Goal: Find specific page/section: Find specific page/section

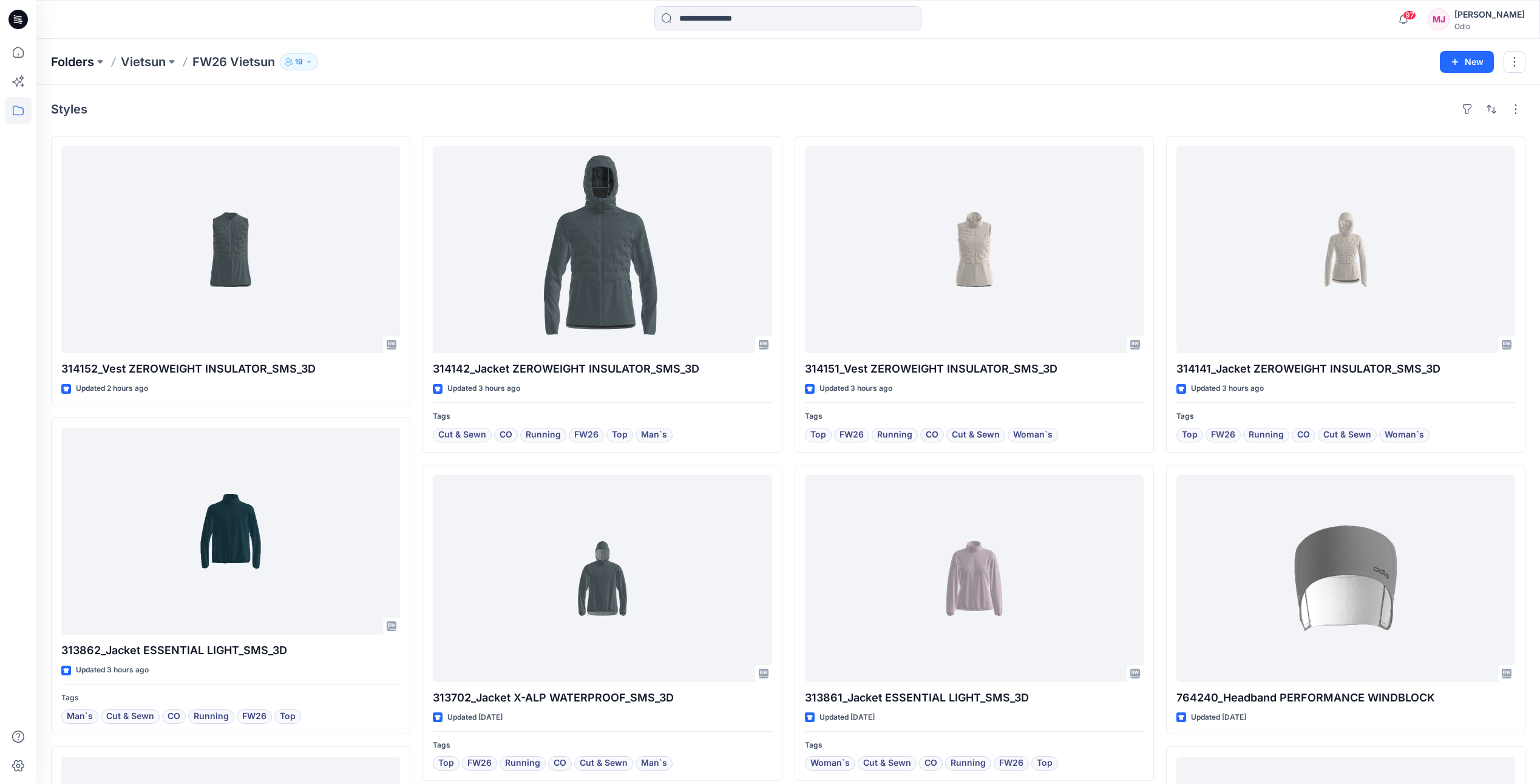
click at [91, 64] on p "Folders" at bounding box center [73, 62] width 43 height 17
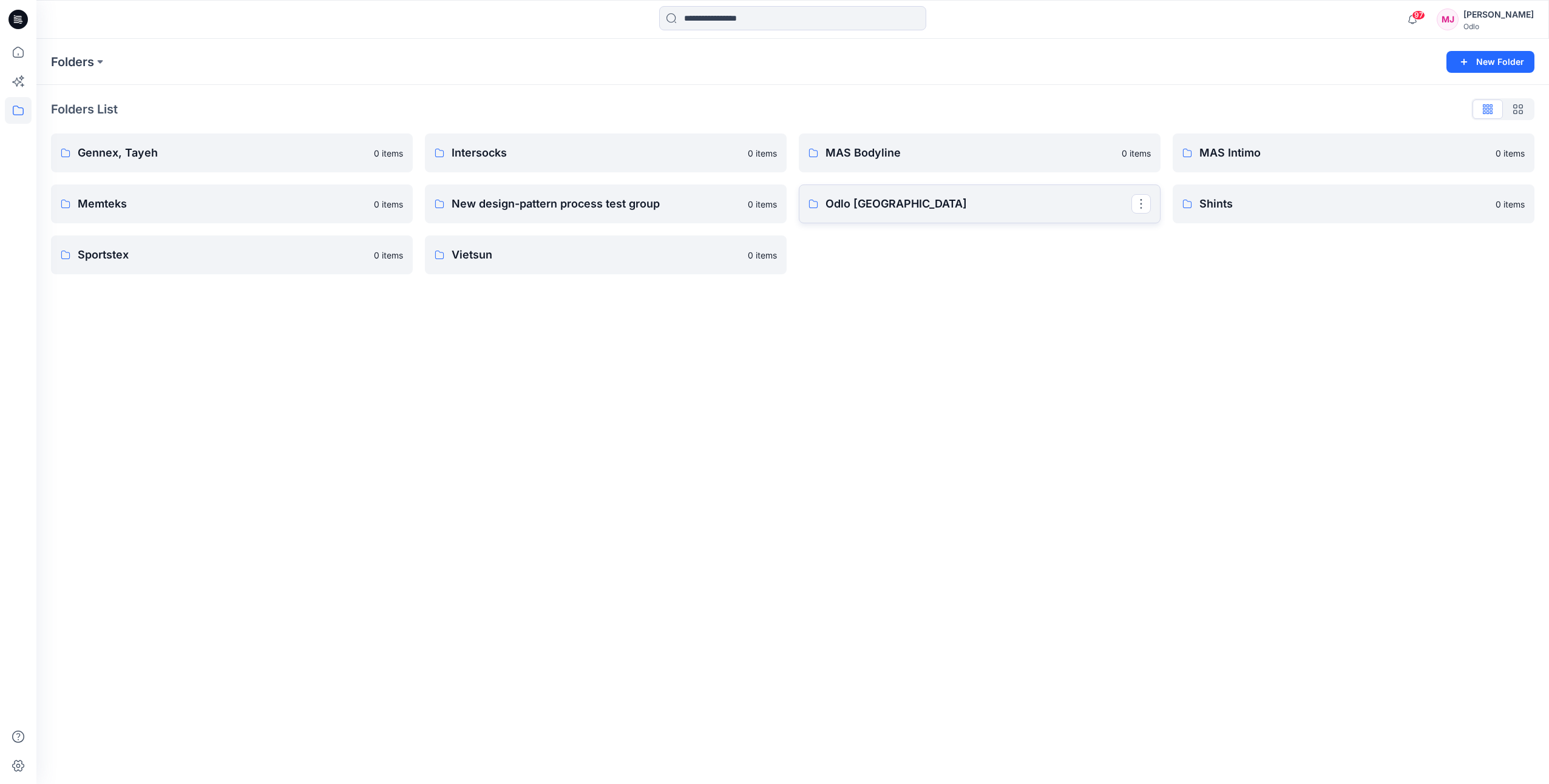
click at [911, 215] on link "Odlo [GEOGRAPHIC_DATA]" at bounding box center [980, 203] width 362 height 38
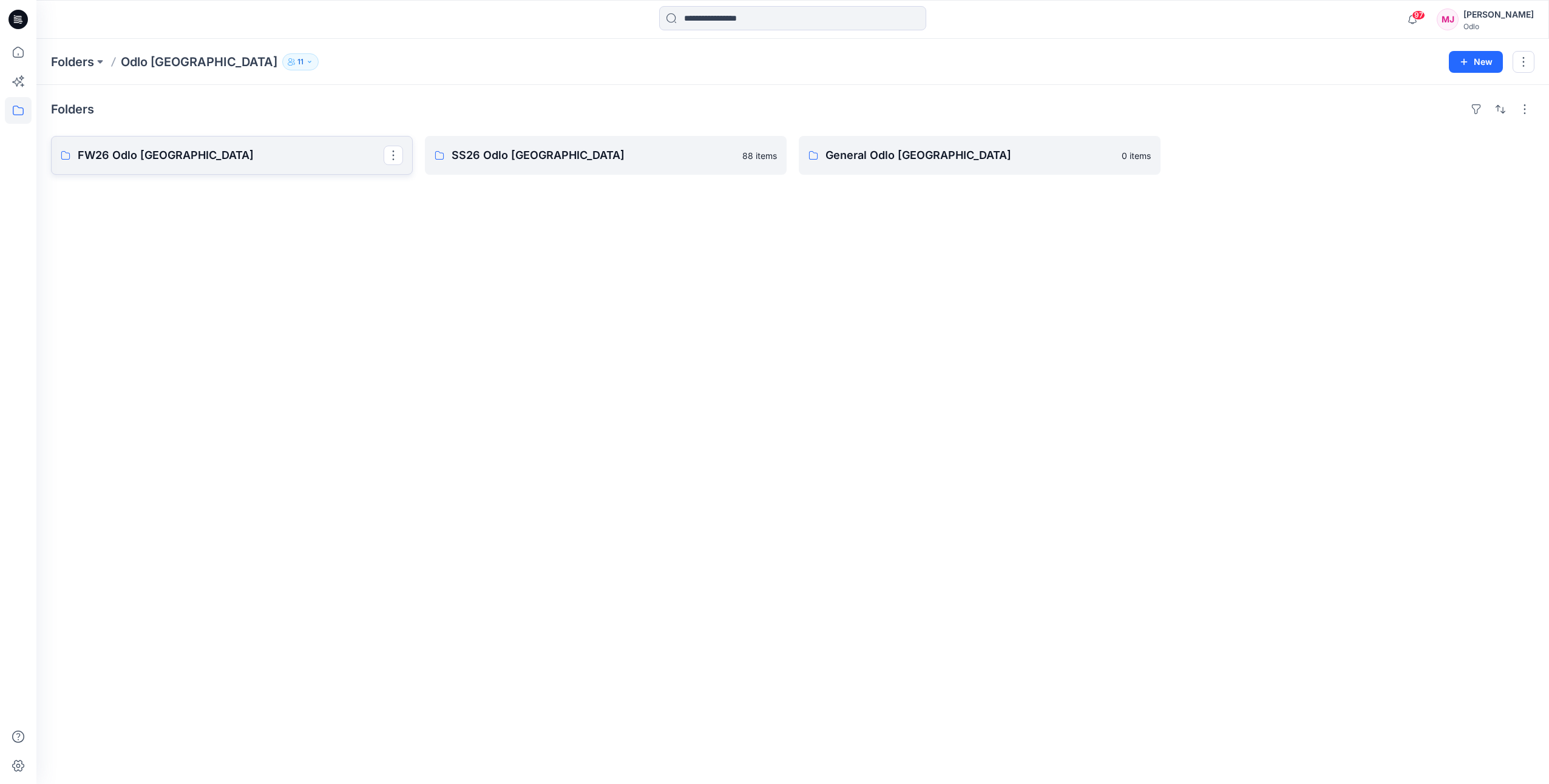
click at [129, 155] on p "FW26 Odlo [GEOGRAPHIC_DATA]" at bounding box center [231, 155] width 306 height 17
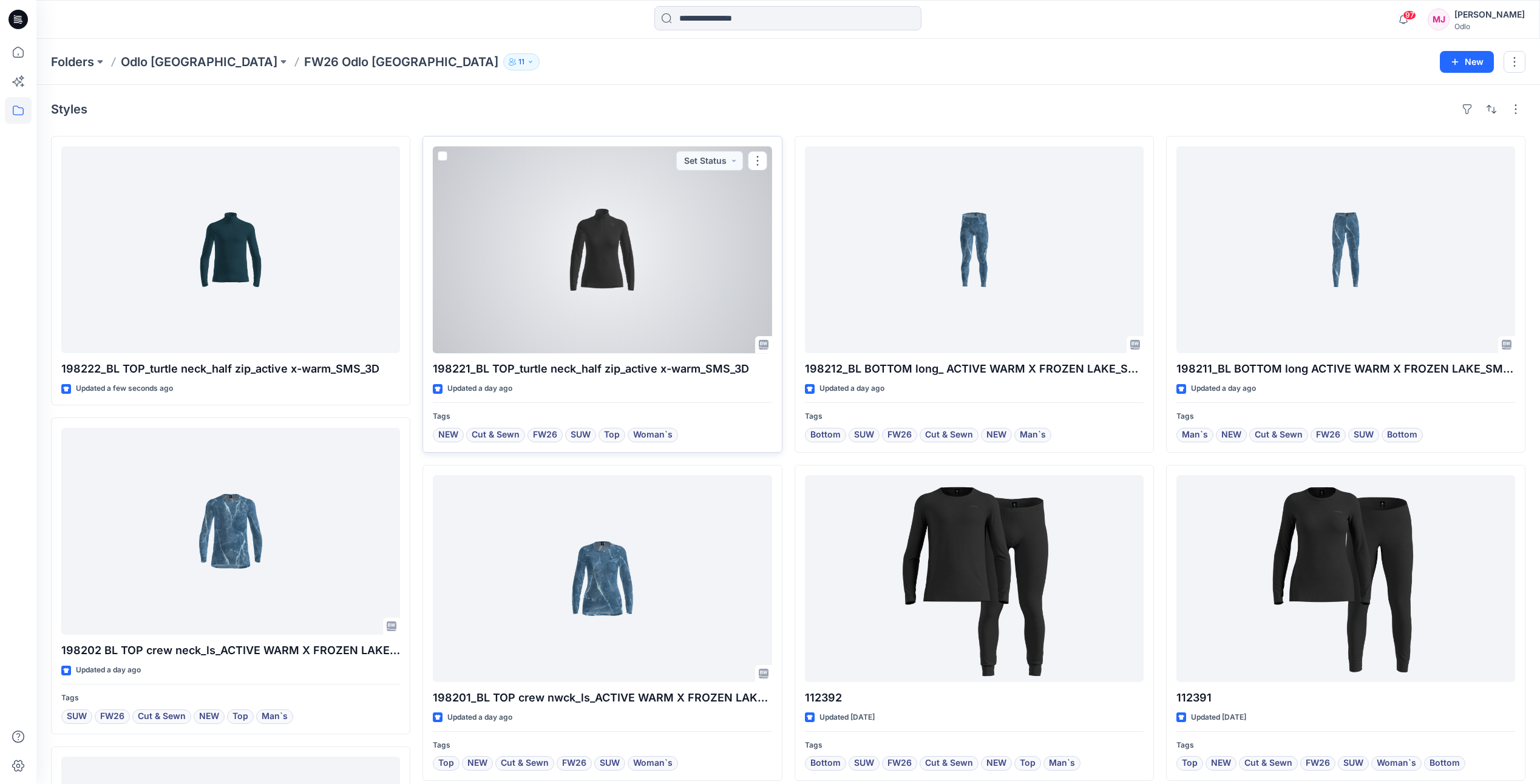
click at [596, 301] on div at bounding box center [601, 250] width 339 height 207
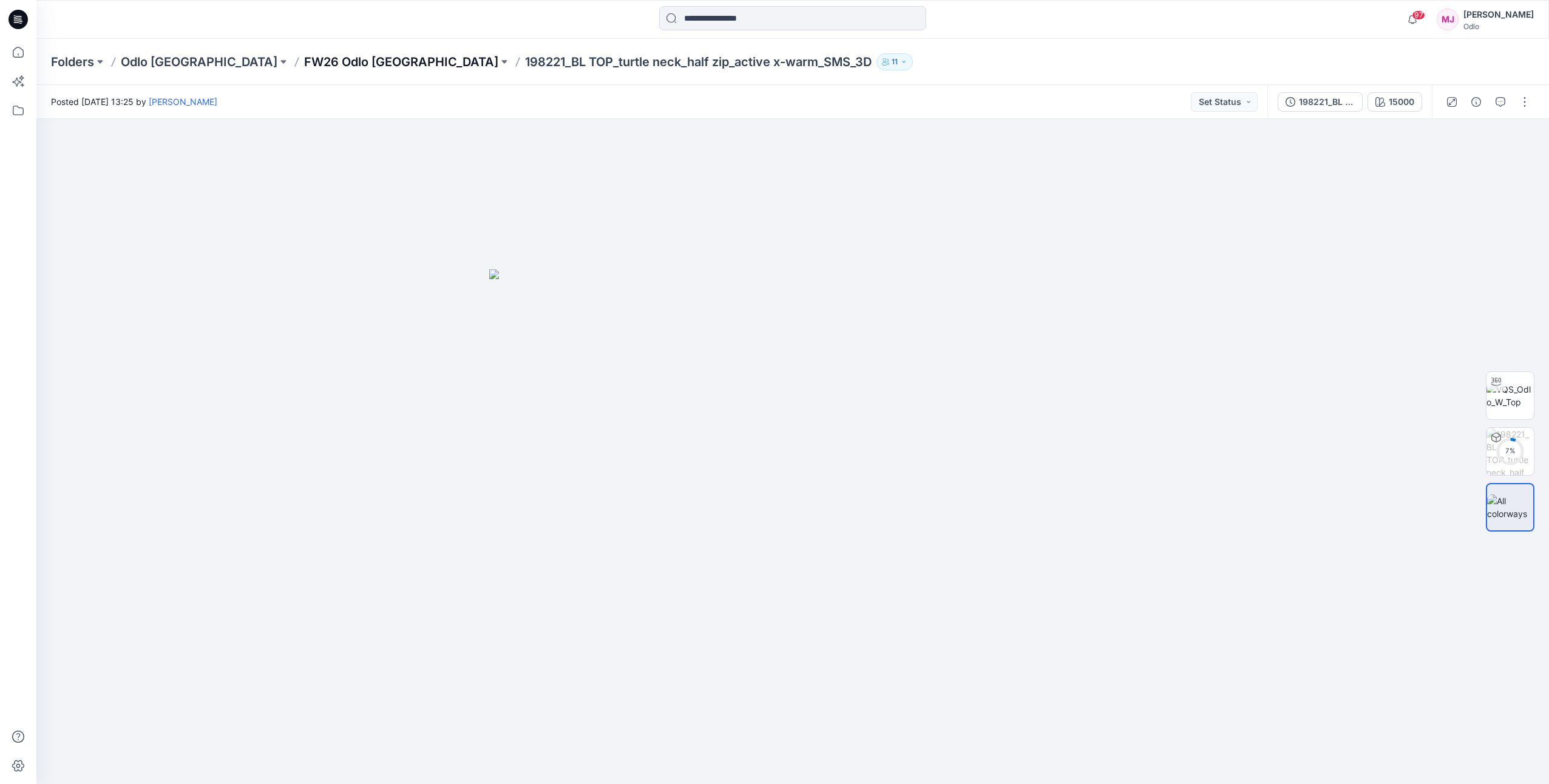
click at [304, 62] on p "FW26 Odlo [GEOGRAPHIC_DATA]" at bounding box center [401, 62] width 194 height 17
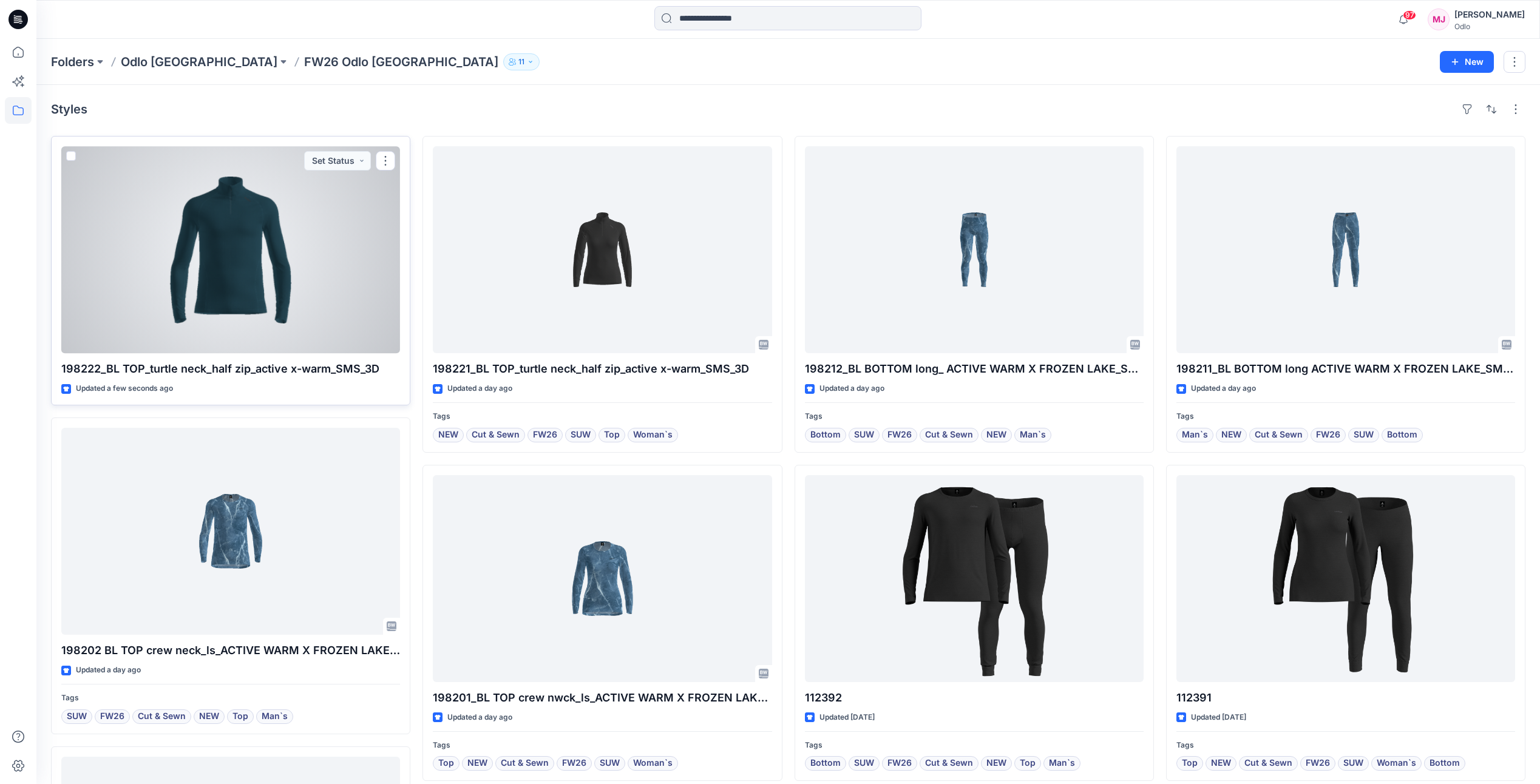
click at [235, 328] on div at bounding box center [231, 250] width 339 height 207
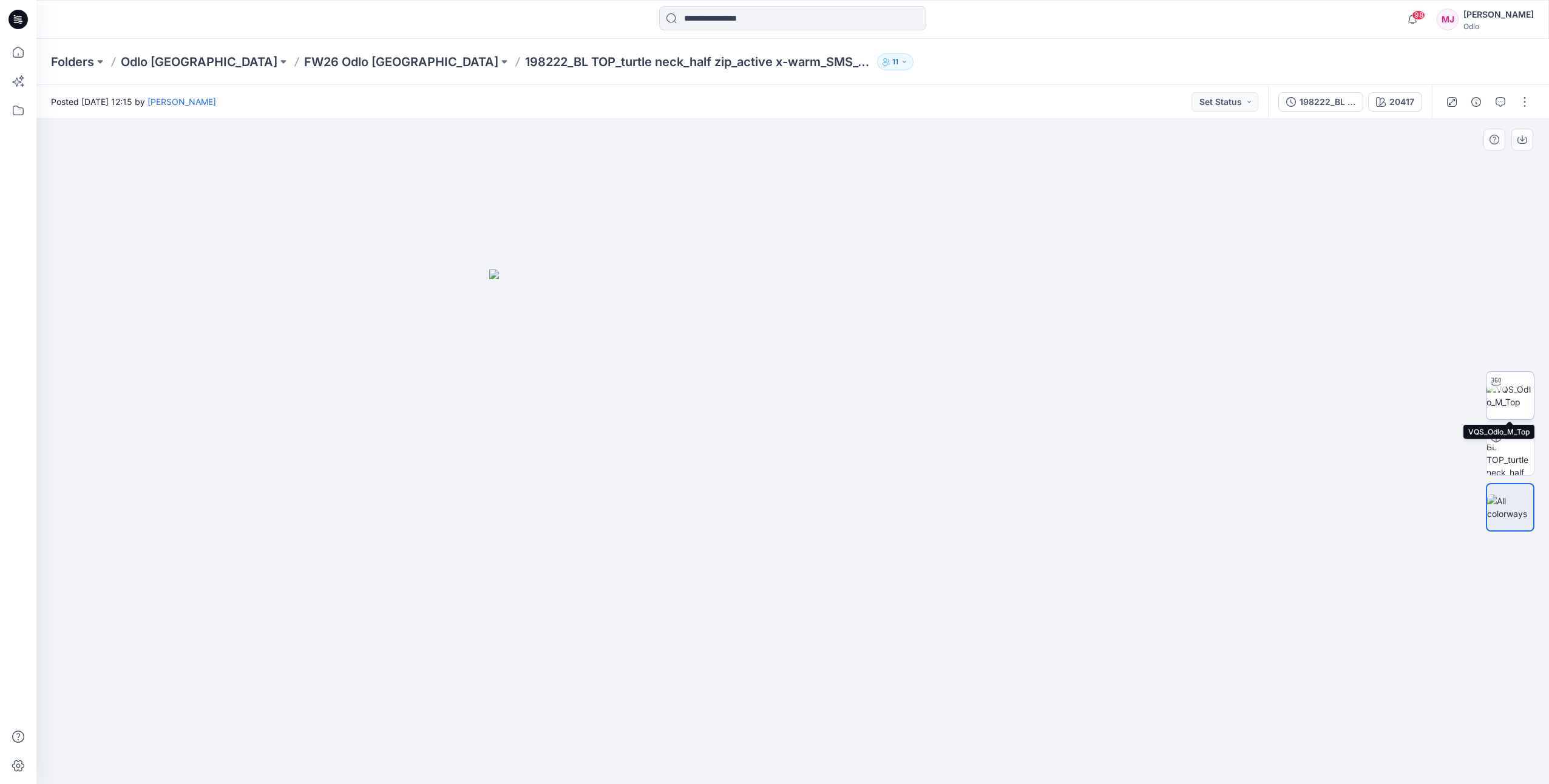
click at [1511, 400] on img at bounding box center [1510, 396] width 47 height 26
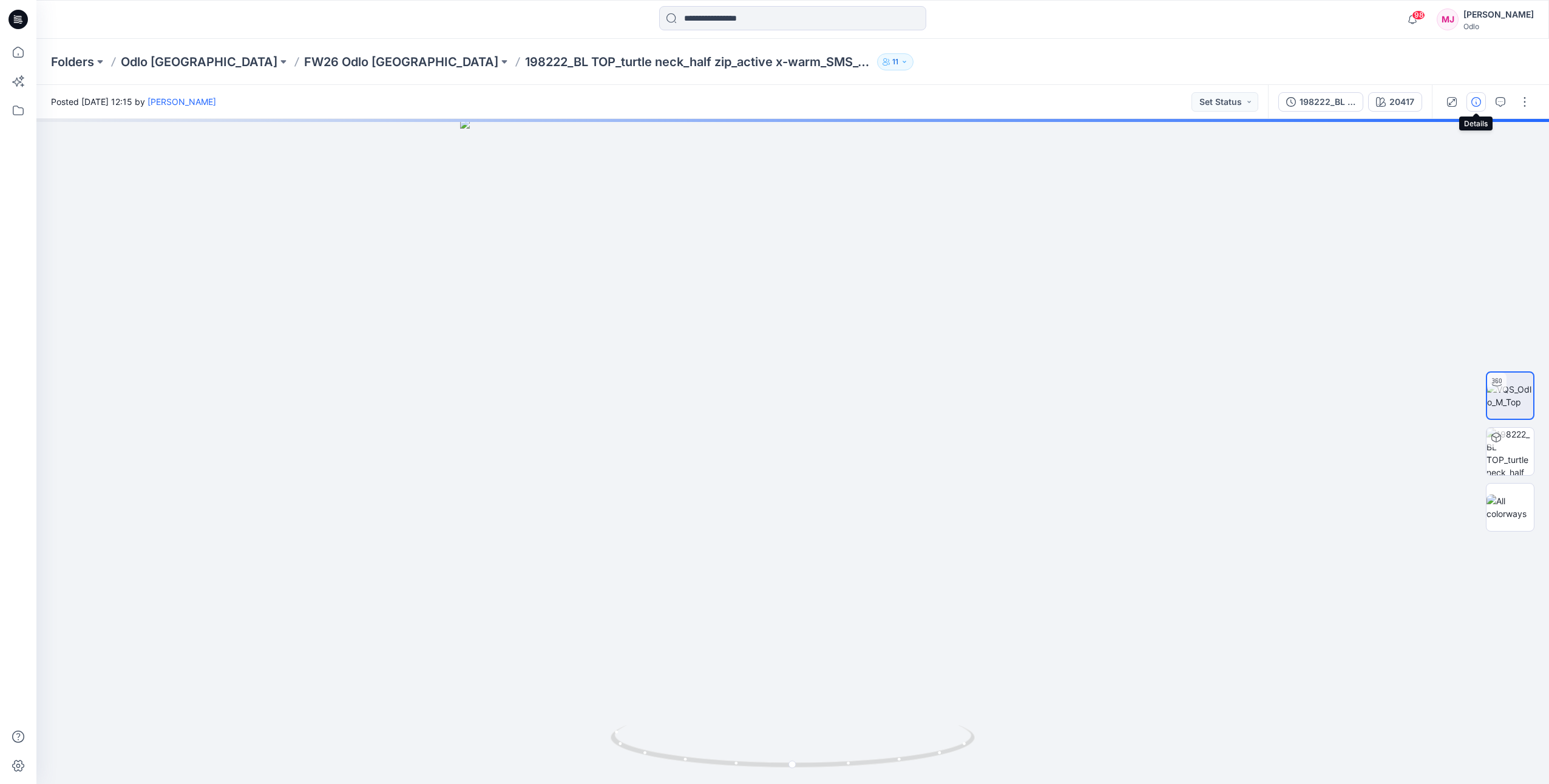
click at [1476, 103] on icon "button" at bounding box center [1476, 102] width 10 height 10
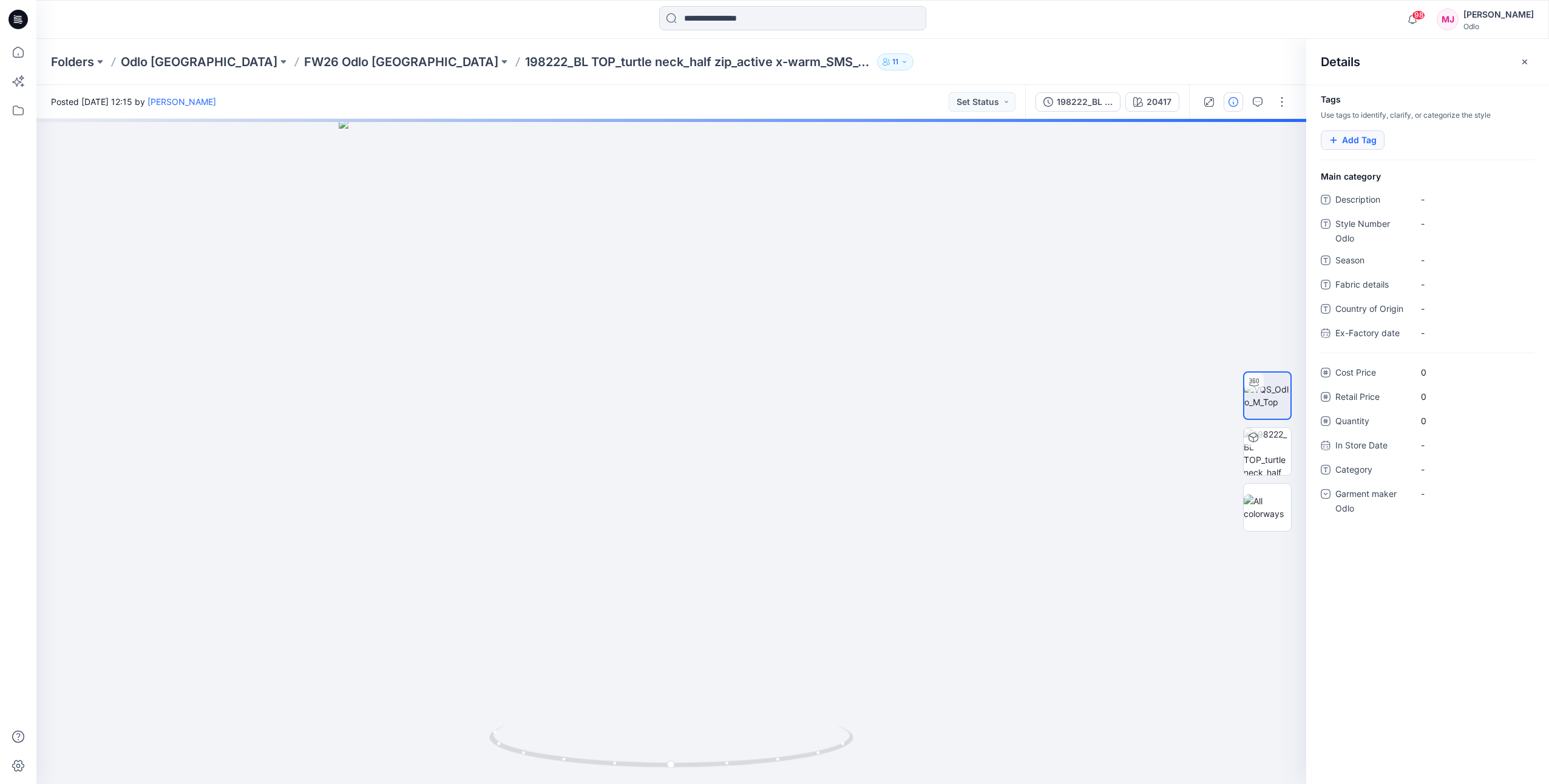
click at [1354, 145] on button "Add Tag" at bounding box center [1353, 140] width 64 height 19
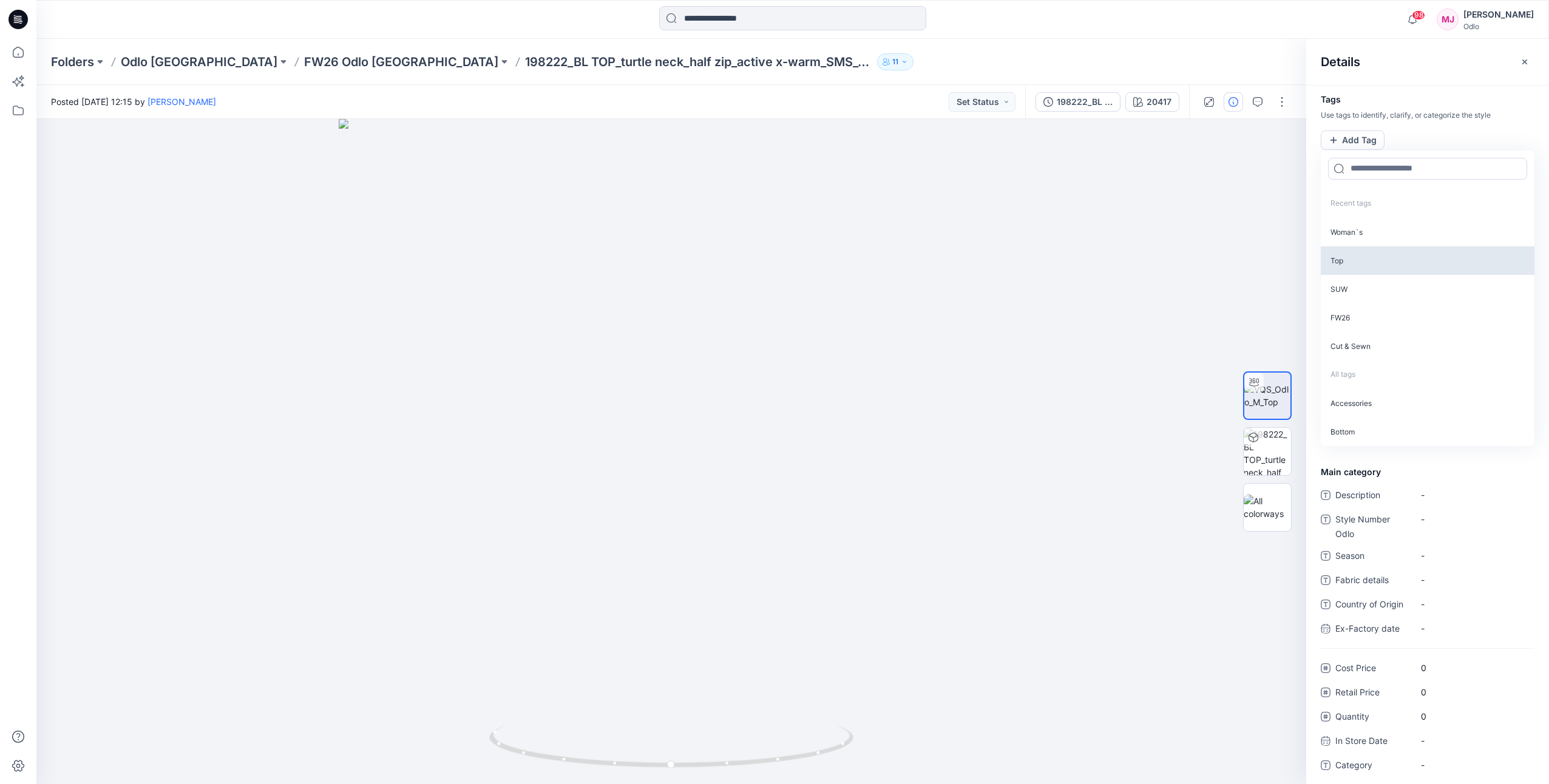
click at [1374, 259] on p "Top" at bounding box center [1427, 261] width 214 height 29
click at [1374, 261] on p "SUW" at bounding box center [1427, 259] width 214 height 29
click at [1374, 261] on p "FW26" at bounding box center [1427, 259] width 214 height 29
click at [1374, 261] on p "Cut & Sewn" at bounding box center [1427, 259] width 214 height 29
click at [1374, 261] on p "NEW" at bounding box center [1427, 259] width 214 height 29
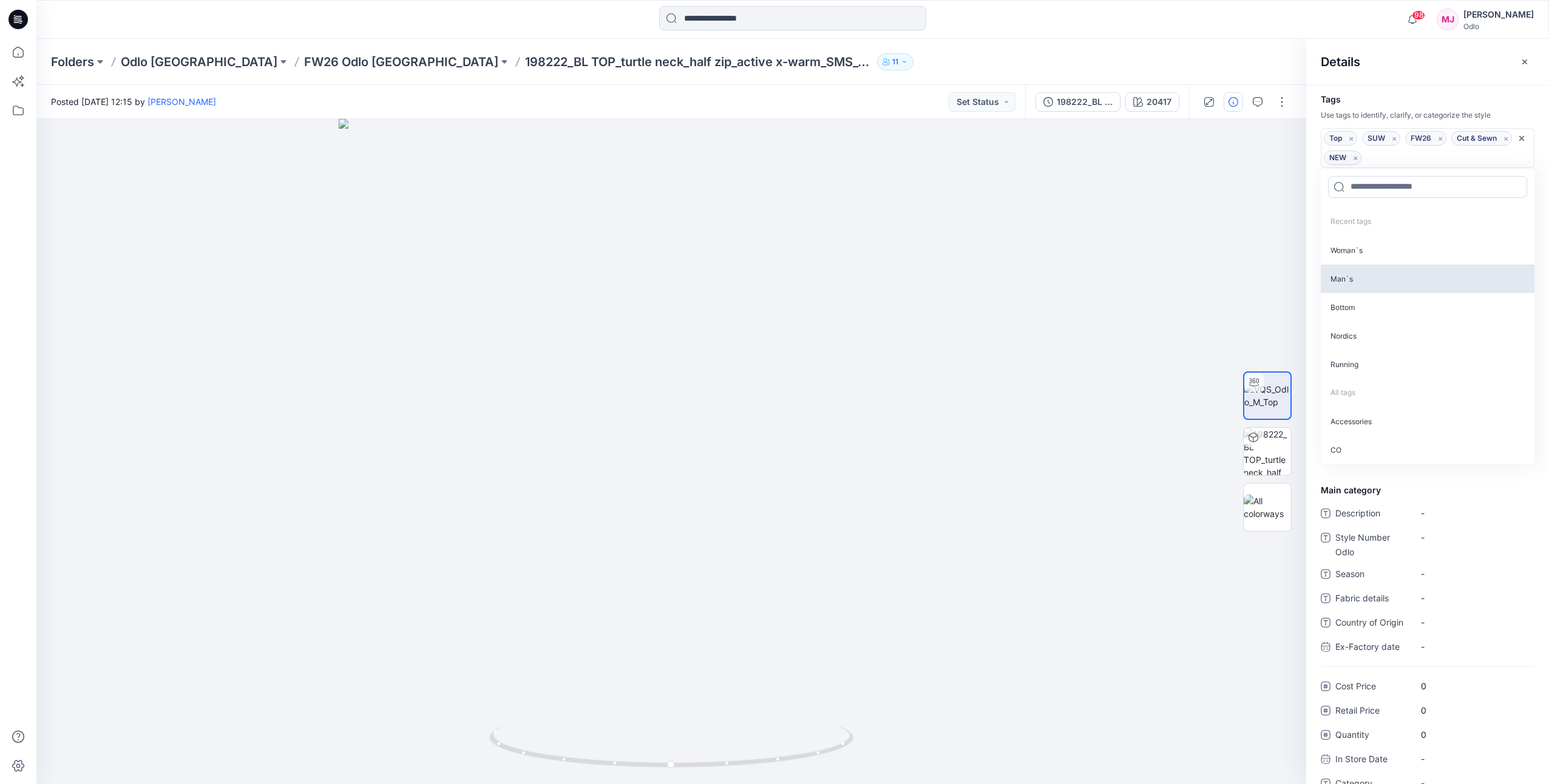
click at [1367, 272] on p "Man`s" at bounding box center [1427, 279] width 214 height 29
click at [1490, 59] on div "Details" at bounding box center [1427, 61] width 243 height 46
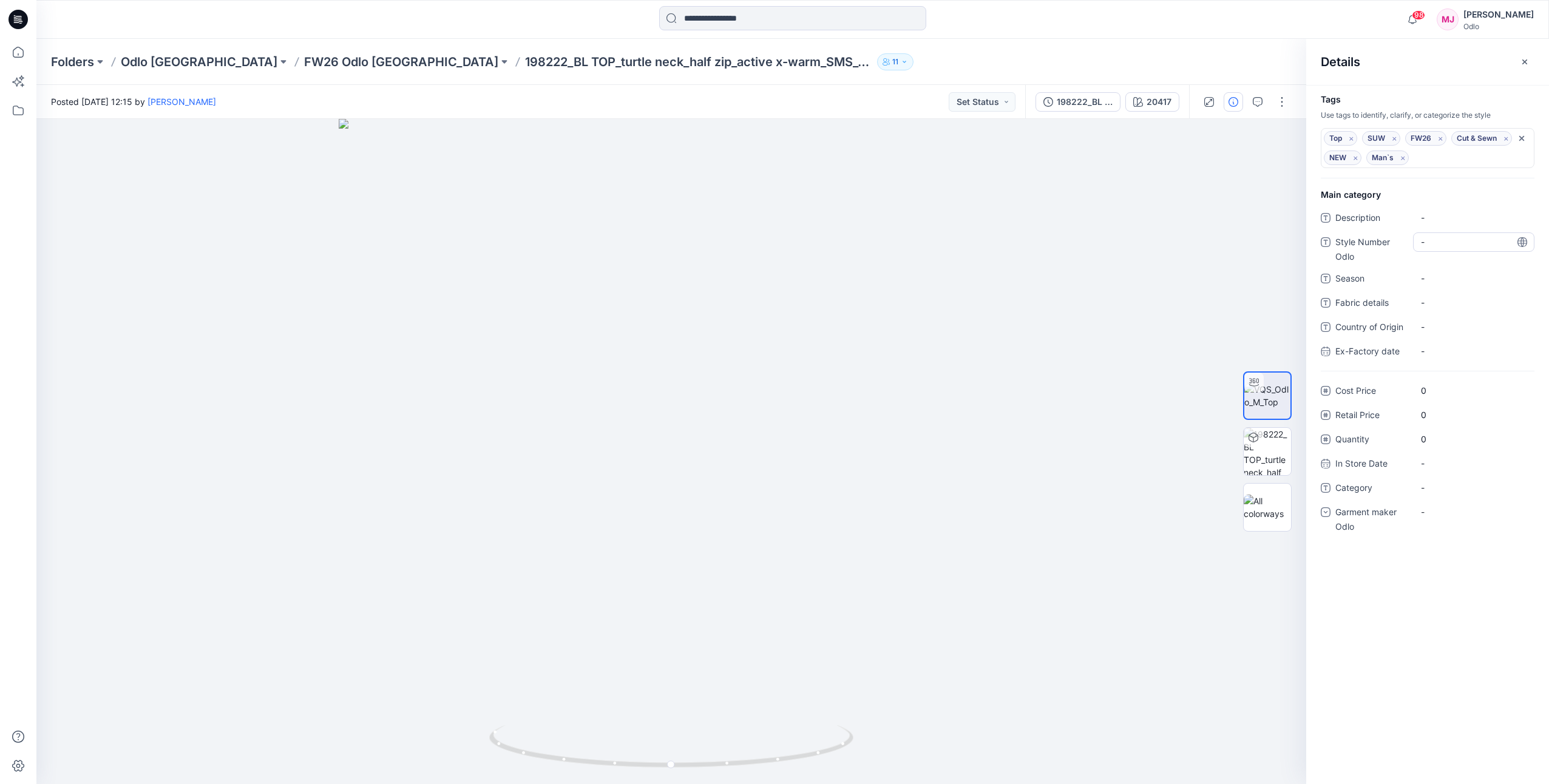
click at [1452, 242] on Odlo "-" at bounding box center [1474, 242] width 106 height 13
type textarea "******"
click at [1442, 511] on div "-" at bounding box center [1474, 512] width 122 height 19
click at [1460, 579] on div "Odlo [GEOGRAPHIC_DATA]" at bounding box center [1473, 587] width 116 height 24
click at [1267, 50] on div "Folders Odlo [GEOGRAPHIC_DATA] FW26 Odlo [GEOGRAPHIC_DATA] 198222_BL TOP_turtle…" at bounding box center [792, 62] width 1512 height 46
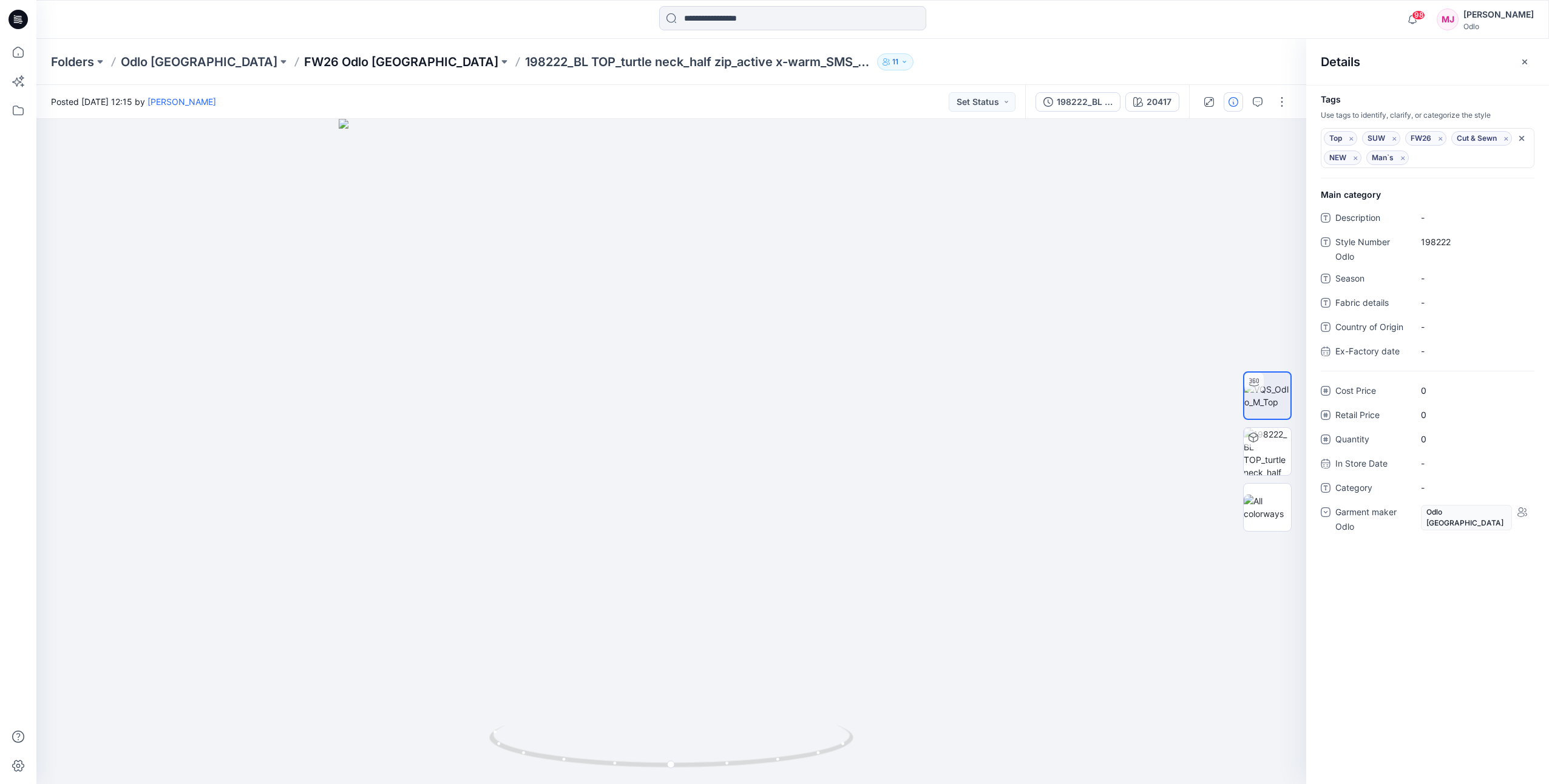
click at [306, 62] on p "FW26 Odlo [GEOGRAPHIC_DATA]" at bounding box center [401, 62] width 194 height 17
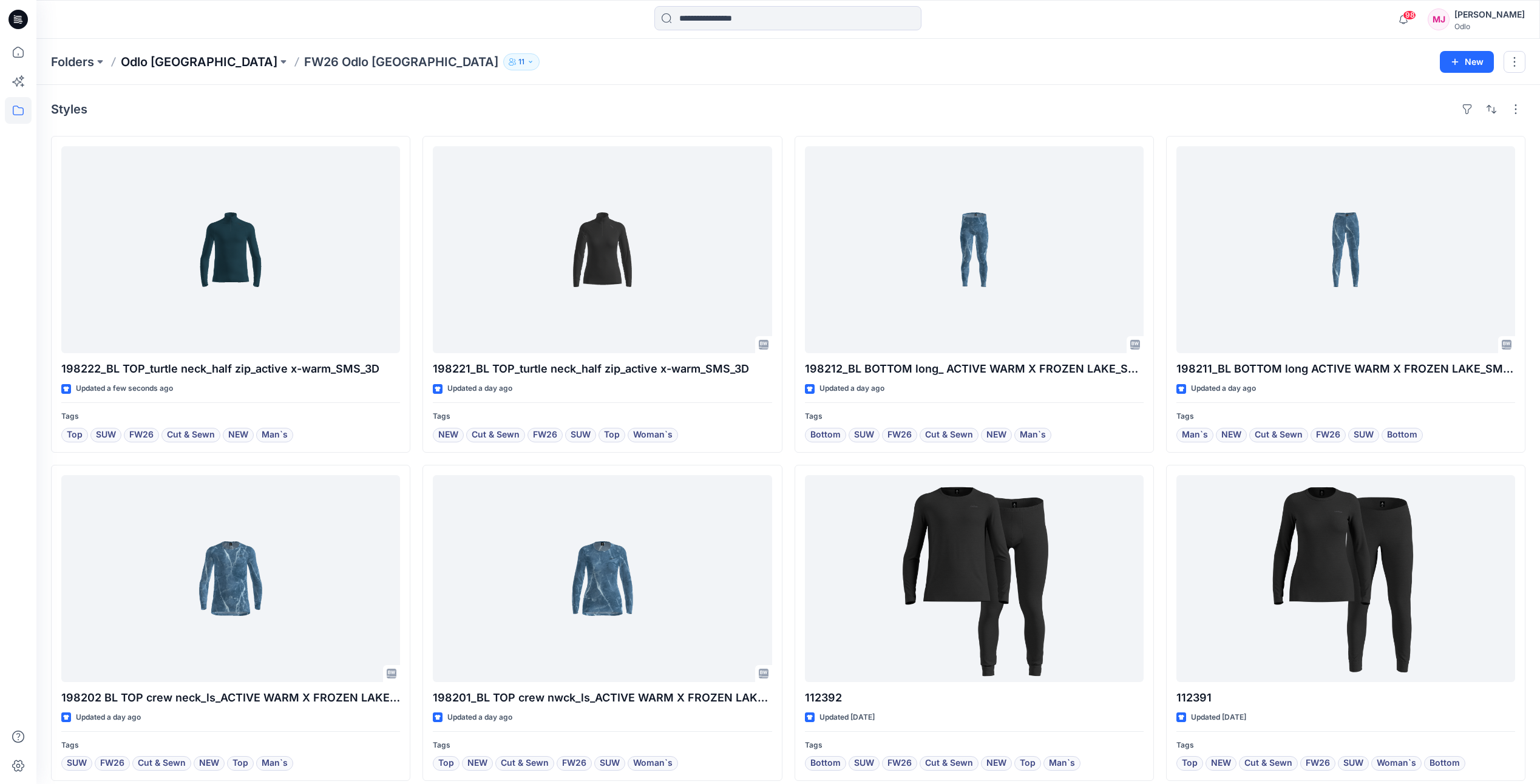
click at [177, 69] on p "Odlo [GEOGRAPHIC_DATA]" at bounding box center [199, 62] width 157 height 17
